Goal: Find specific page/section: Find specific page/section

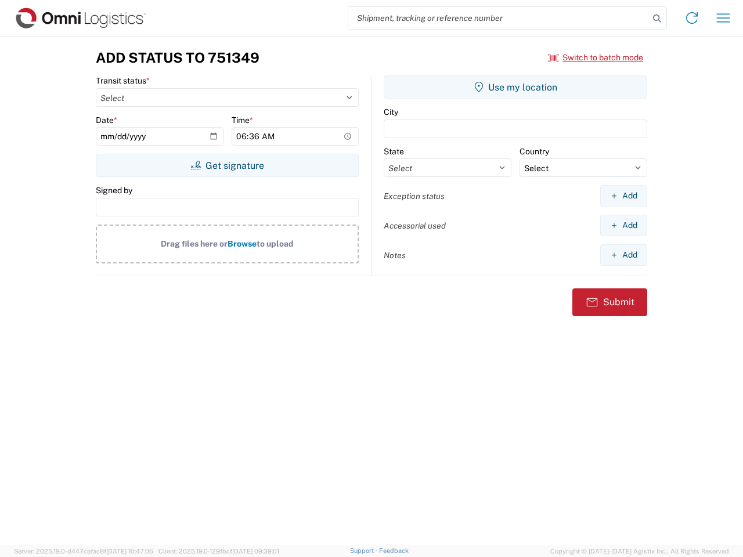
click at [499, 18] on input "search" at bounding box center [498, 18] width 301 height 22
click at [657, 19] on icon at bounding box center [657, 18] width 16 height 16
click at [692, 18] on icon at bounding box center [692, 18] width 19 height 19
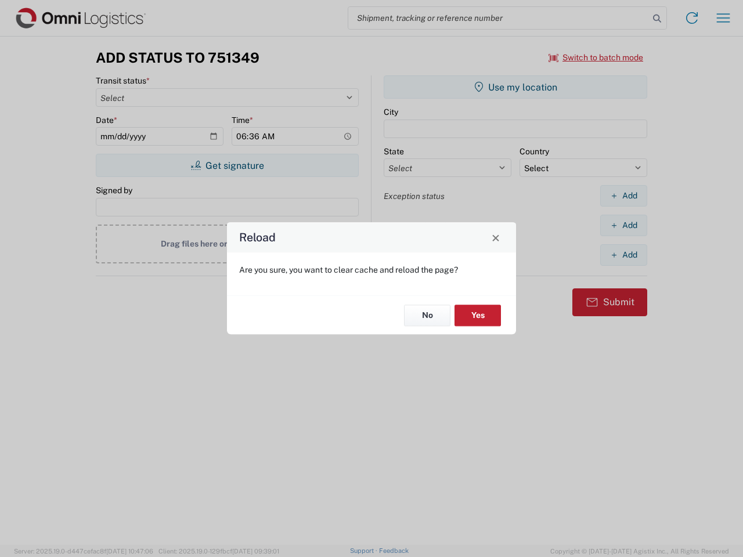
click at [723, 18] on div "Reload Are you sure, you want to clear cache and reload the page? No Yes" at bounding box center [371, 278] width 743 height 557
click at [596, 57] on div "Reload Are you sure, you want to clear cache and reload the page? No Yes" at bounding box center [371, 278] width 743 height 557
click at [227, 165] on div "Reload Are you sure, you want to clear cache and reload the page? No Yes" at bounding box center [371, 278] width 743 height 557
click at [516, 87] on div "Reload Are you sure, you want to clear cache and reload the page? No Yes" at bounding box center [371, 278] width 743 height 557
click at [624, 196] on div "Reload Are you sure, you want to clear cache and reload the page? No Yes" at bounding box center [371, 278] width 743 height 557
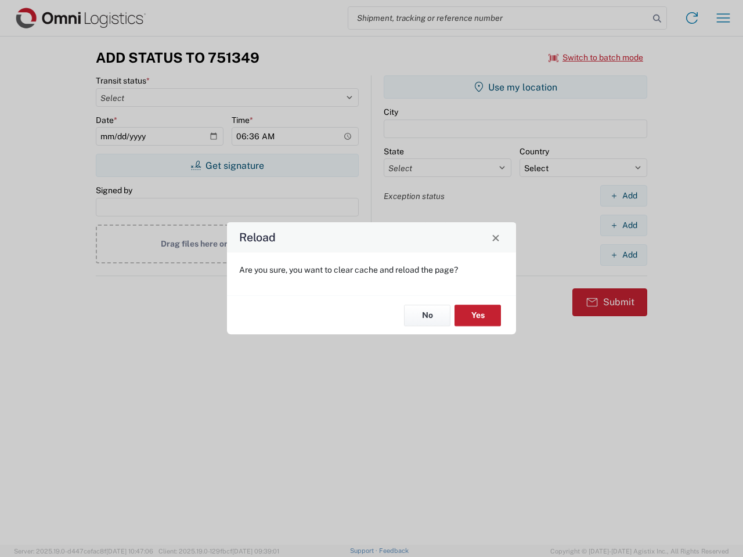
click at [624, 225] on div "Reload Are you sure, you want to clear cache and reload the page? No Yes" at bounding box center [371, 278] width 743 height 557
click at [624, 255] on div "Reload Are you sure, you want to clear cache and reload the page? No Yes" at bounding box center [371, 278] width 743 height 557
